Goal: Information Seeking & Learning: Learn about a topic

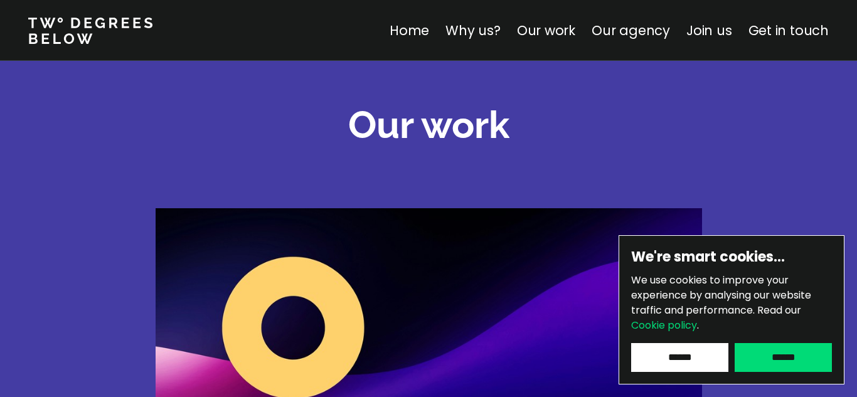
scroll to position [1750, 0]
click at [788, 353] on input "******" at bounding box center [783, 357] width 97 height 29
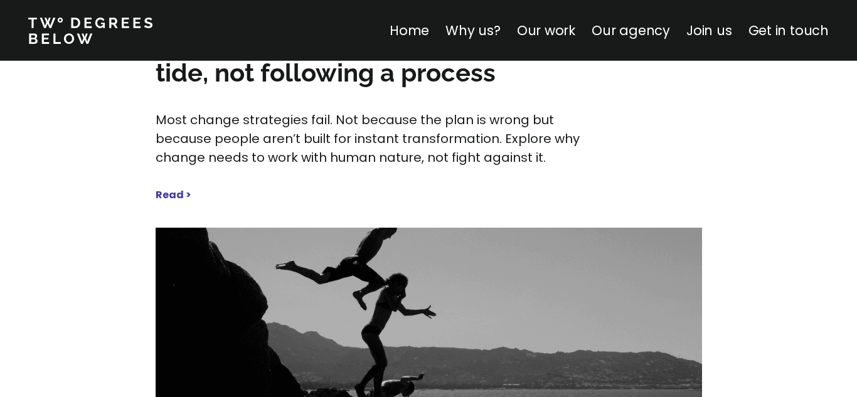
scroll to position [6116, 0]
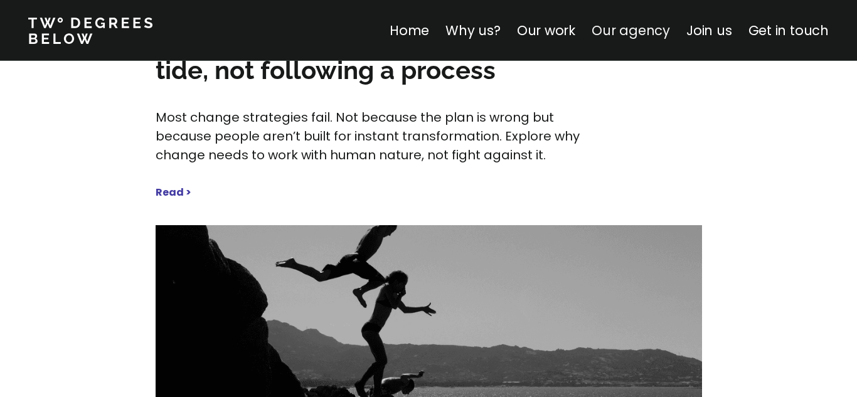
click at [627, 39] on link "Our agency" at bounding box center [631, 30] width 78 height 18
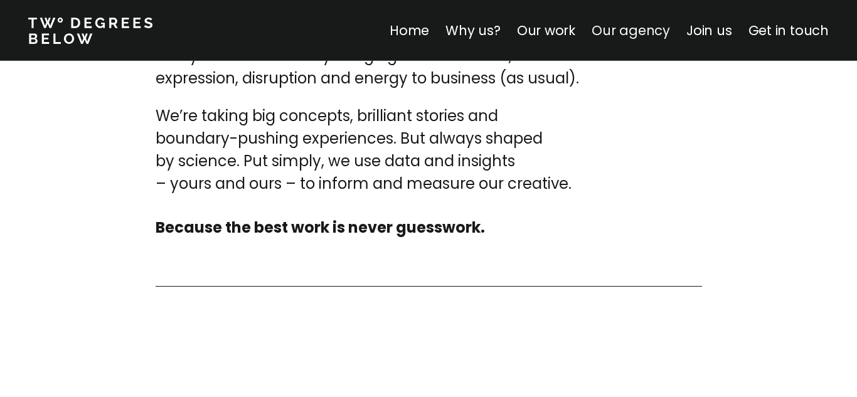
scroll to position [3831, 0]
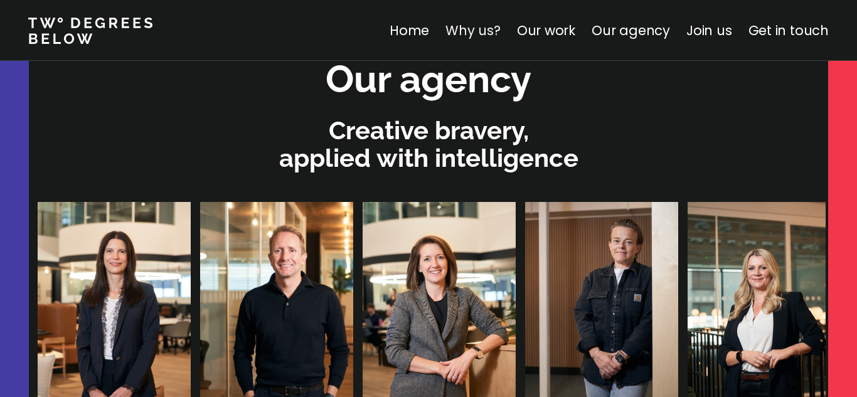
click at [501, 29] on link "Why us?" at bounding box center [472, 30] width 55 height 18
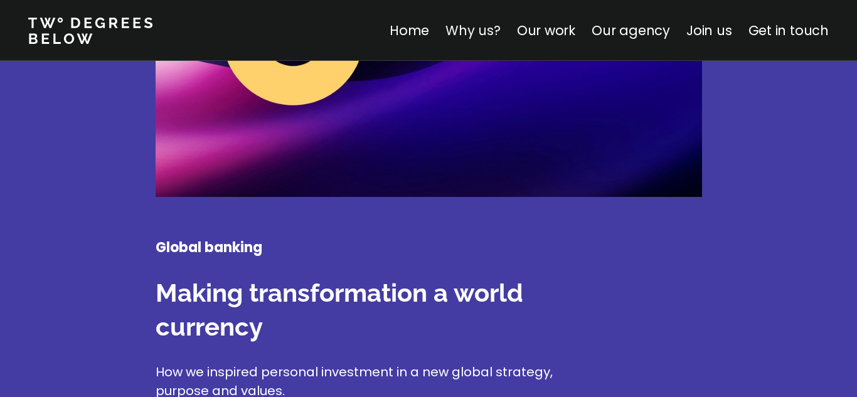
scroll to position [2045, 0]
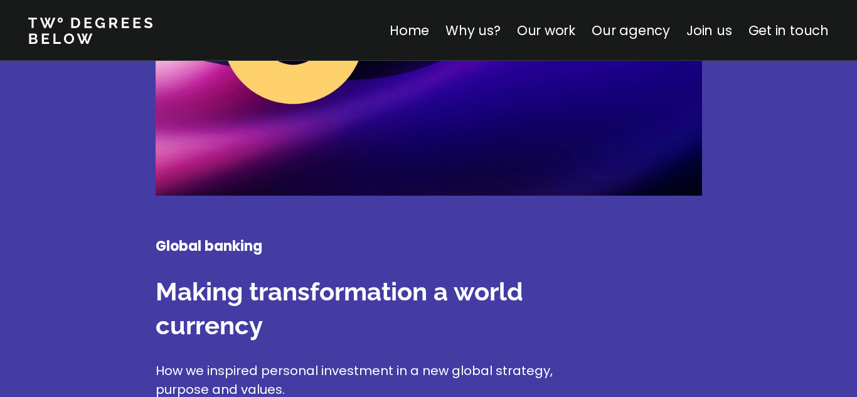
click at [279, 275] on h3 "Making transformation a world currency" at bounding box center [375, 309] width 439 height 68
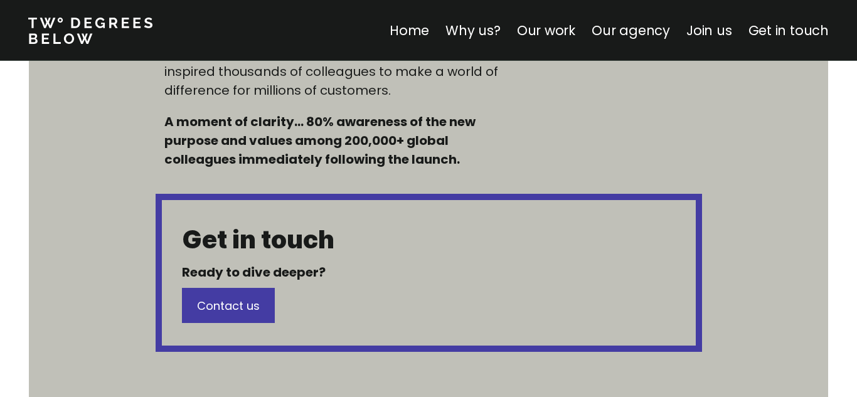
scroll to position [1179, 0]
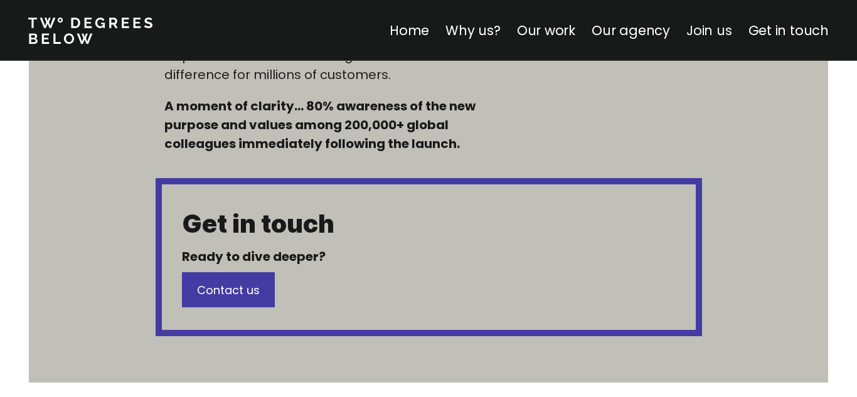
click at [699, 32] on link "Join us" at bounding box center [709, 30] width 46 height 18
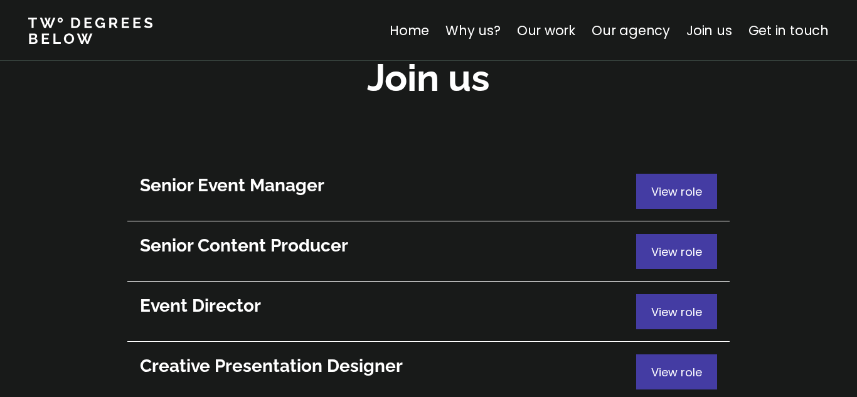
scroll to position [6873, 0]
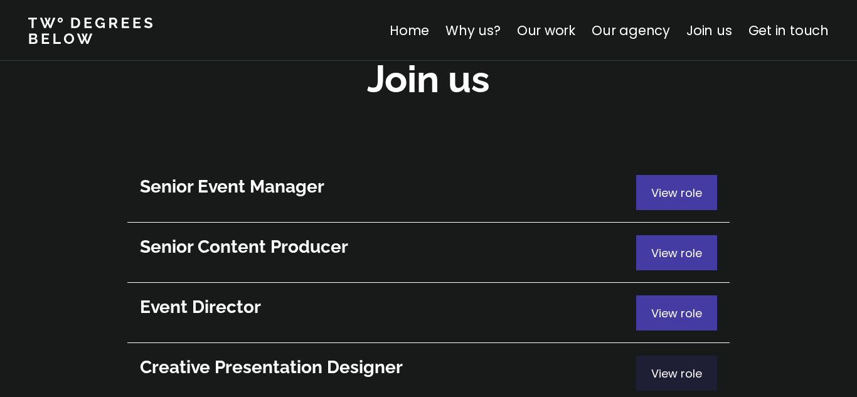
click at [668, 366] on span "View role" at bounding box center [676, 374] width 51 height 16
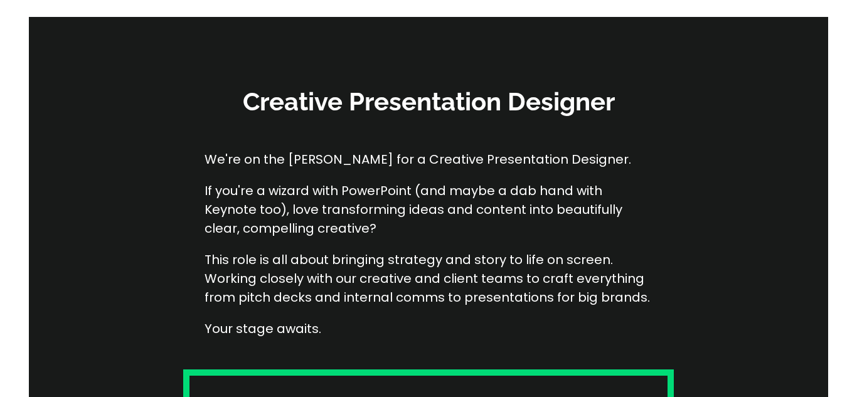
scroll to position [176, 0]
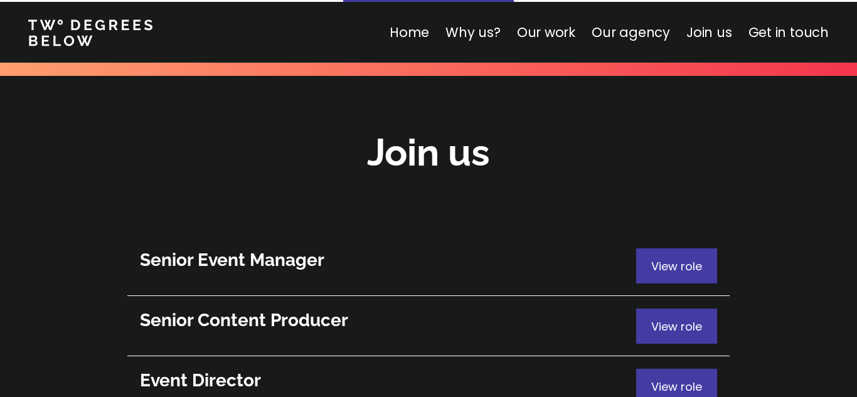
scroll to position [6798, 0]
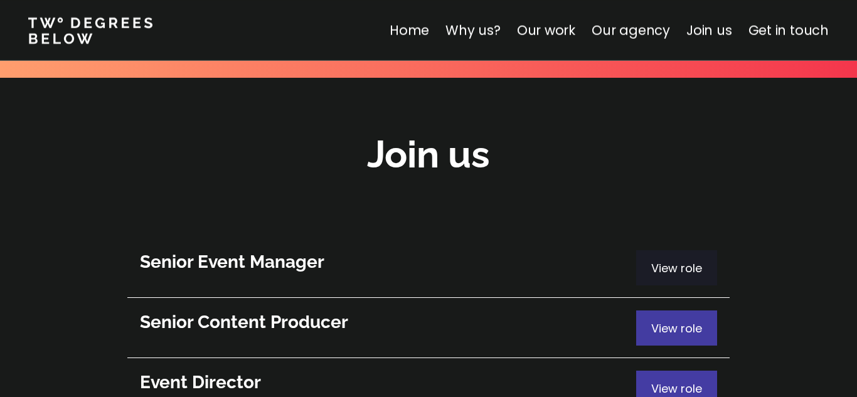
click at [692, 260] on span "View role" at bounding box center [676, 268] width 51 height 16
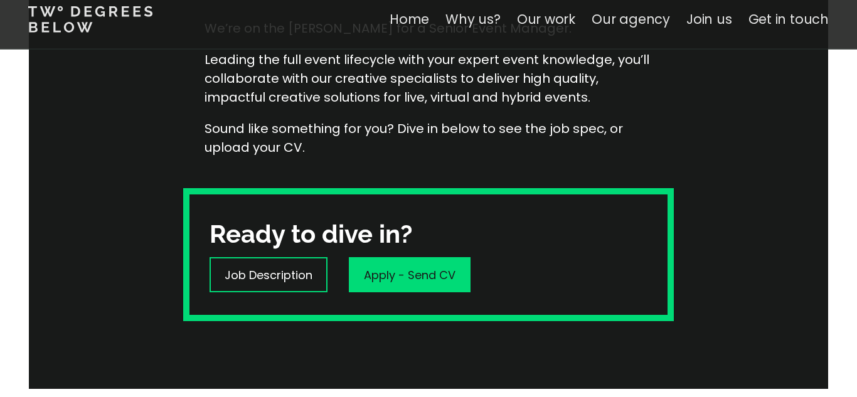
scroll to position [301, 0]
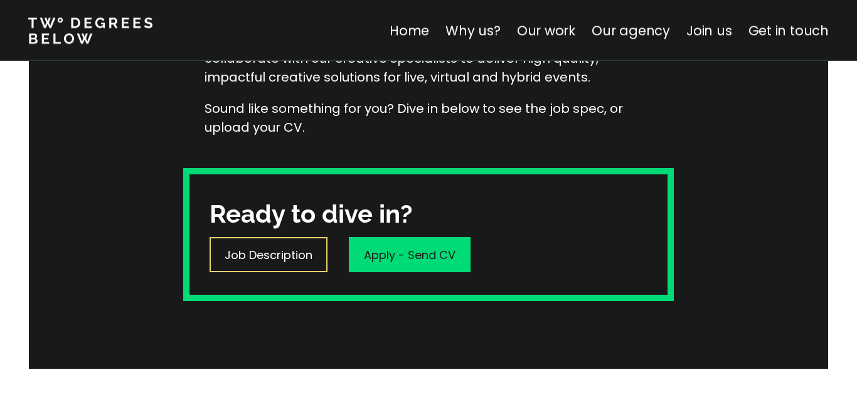
click at [271, 248] on p "Job Description" at bounding box center [269, 255] width 88 height 17
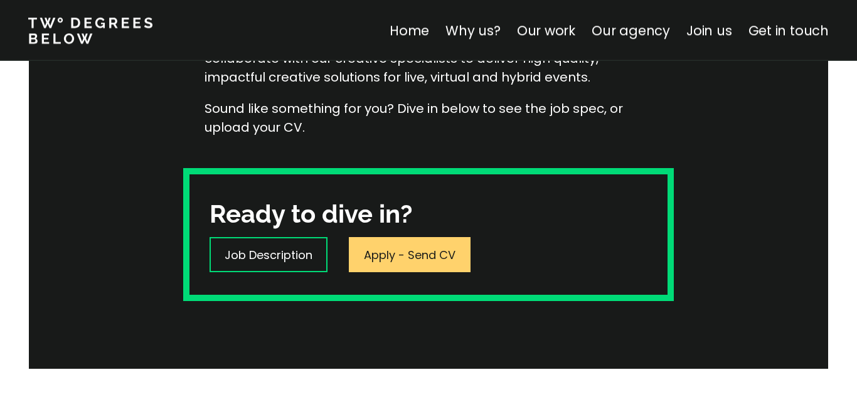
click at [433, 260] on p "Apply - Send CV" at bounding box center [410, 255] width 92 height 17
